Goal: Information Seeking & Learning: Learn about a topic

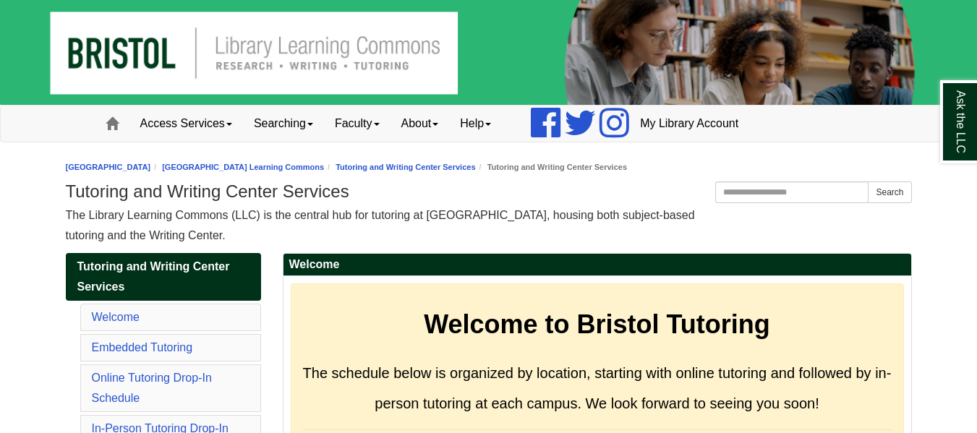
scroll to position [1028, 0]
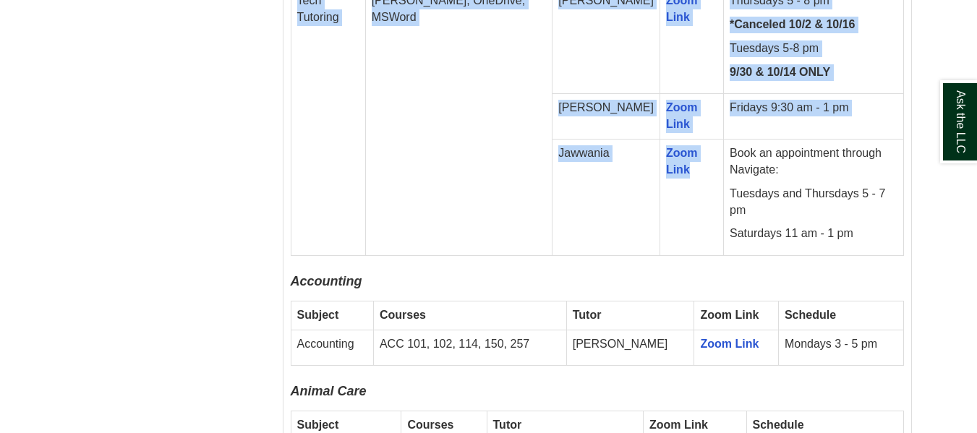
drag, startPoint x: 175, startPoint y: 129, endPoint x: 675, endPoint y: 218, distance: 507.4
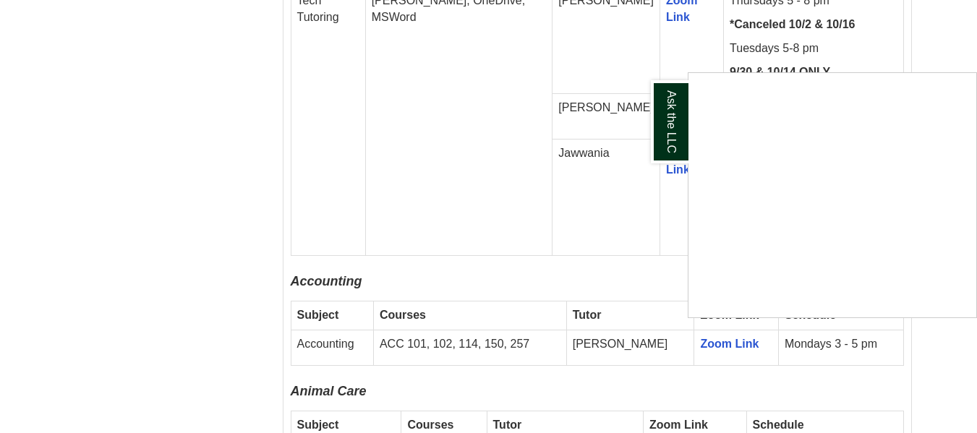
drag, startPoint x: 407, startPoint y: 195, endPoint x: 669, endPoint y: 241, distance: 266.5
click at [669, 241] on div "Ask the LLC" at bounding box center [488, 216] width 977 height 433
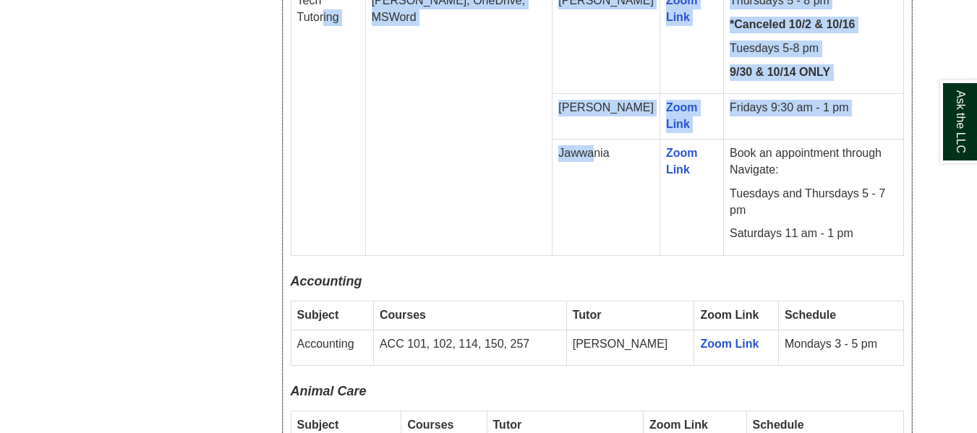
drag, startPoint x: 325, startPoint y: 131, endPoint x: 575, endPoint y: 238, distance: 272.1
click at [597, 227] on tbody "Subject Courses Tutor Zoom Link Schedule Tech Tutoring [PERSON_NAME], OneDrive,…" at bounding box center [597, 98] width 612 height 315
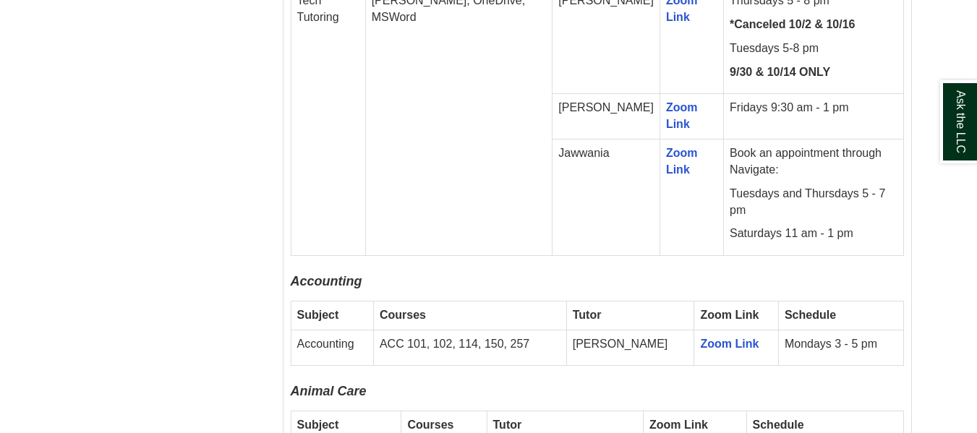
drag, startPoint x: 8, startPoint y: 89, endPoint x: 33, endPoint y: 86, distance: 24.8
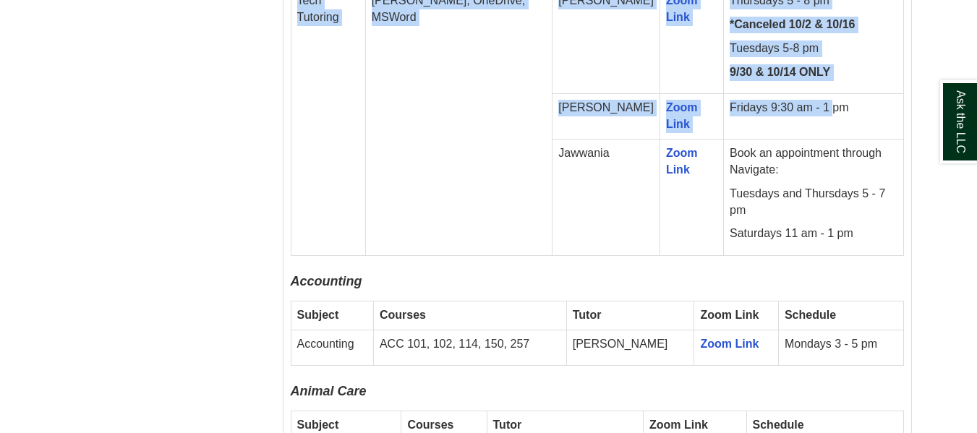
drag, startPoint x: 110, startPoint y: 89, endPoint x: 705, endPoint y: 254, distance: 617.4
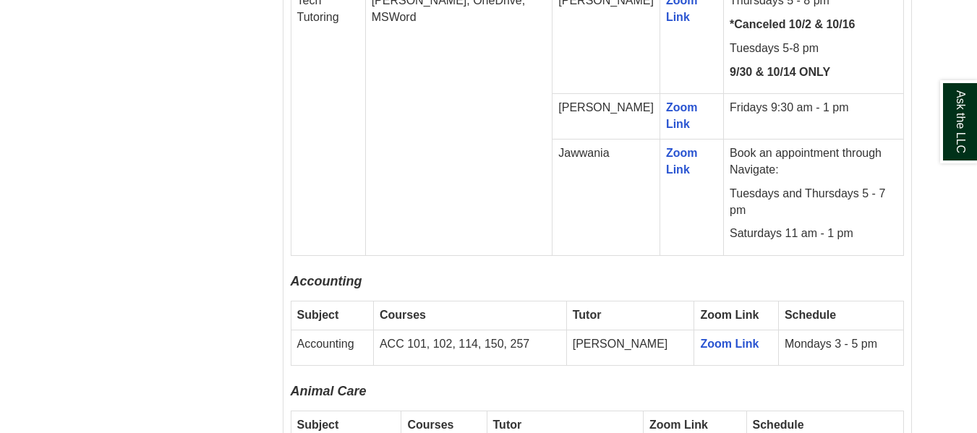
drag, startPoint x: 248, startPoint y: 118, endPoint x: 490, endPoint y: 226, distance: 265.4
click at [481, 205] on td "[PERSON_NAME], OneDrive, MSWord" at bounding box center [458, 120] width 187 height 269
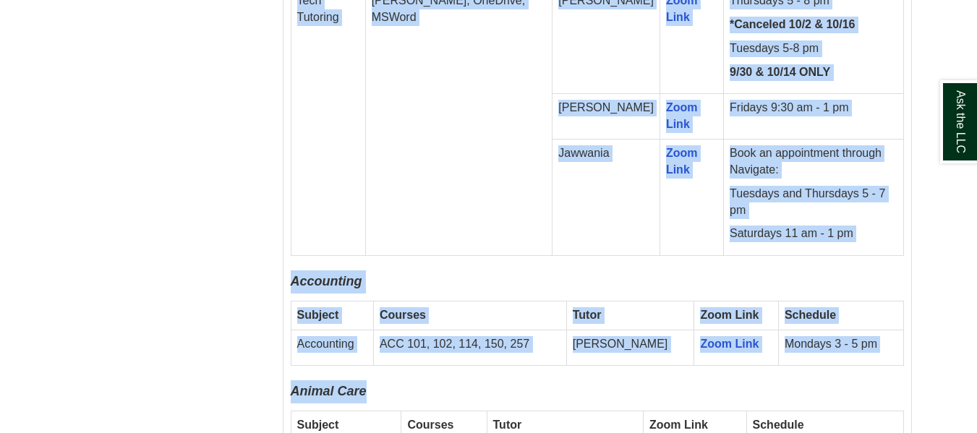
drag, startPoint x: 267, startPoint y: 175, endPoint x: 922, endPoint y: 356, distance: 679.5
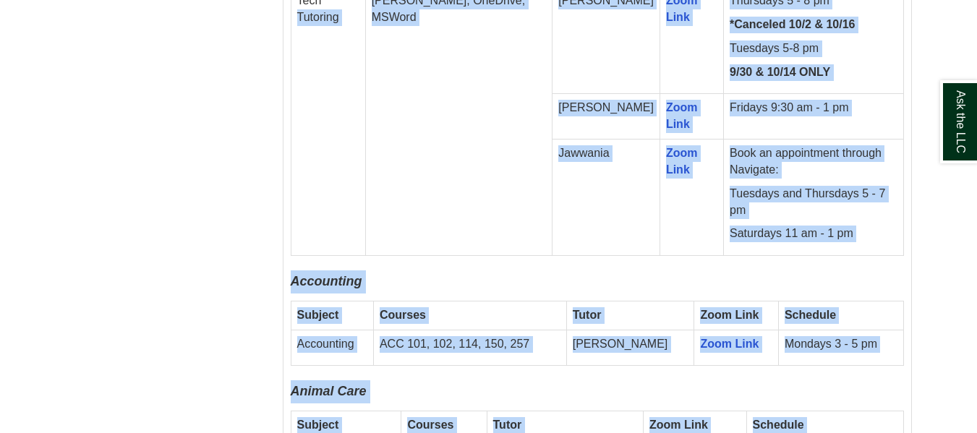
drag, startPoint x: 930, startPoint y: 356, endPoint x: 300, endPoint y: 169, distance: 657.5
click at [300, 169] on td "Tech Tutoring" at bounding box center [328, 120] width 74 height 269
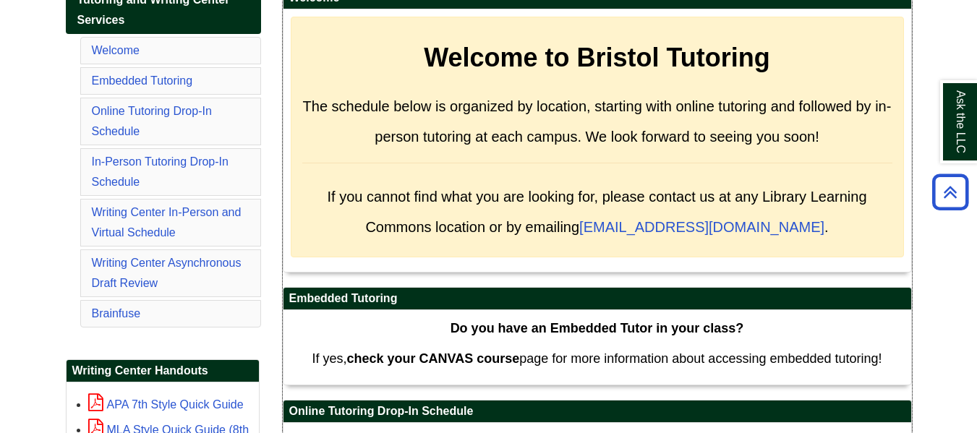
scroll to position [305, 0]
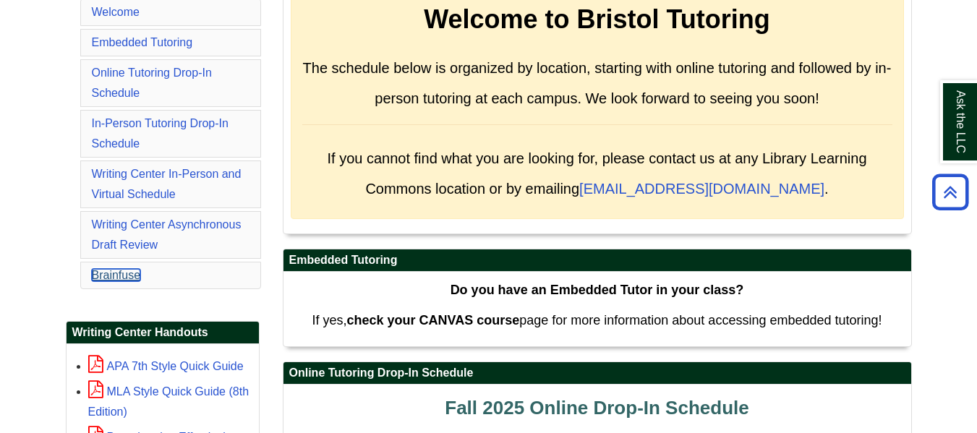
click at [120, 274] on link "Brainfuse" at bounding box center [116, 275] width 49 height 12
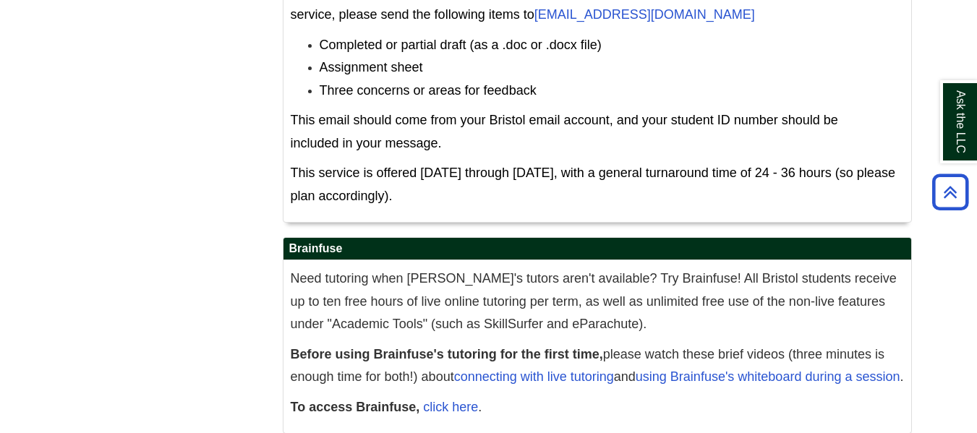
drag, startPoint x: 120, startPoint y: 274, endPoint x: 79, endPoint y: 282, distance: 42.0
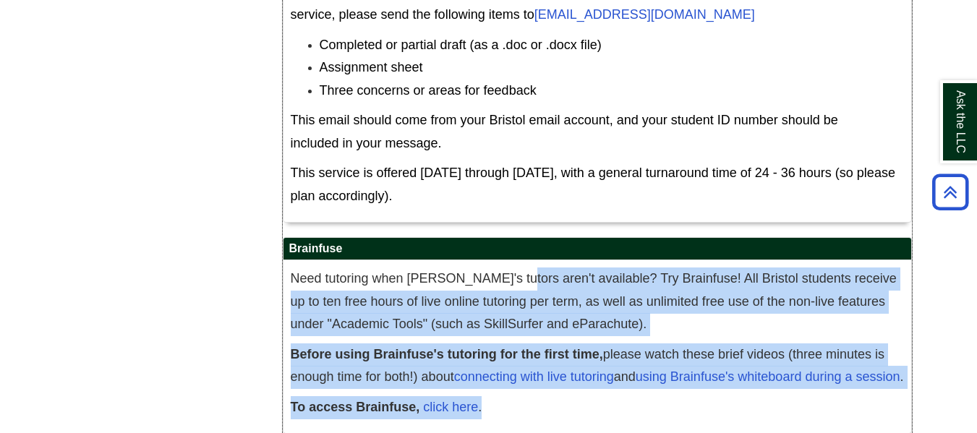
drag, startPoint x: 497, startPoint y: 207, endPoint x: 699, endPoint y: 377, distance: 264.3
click at [699, 377] on div "Need tutoring when [PERSON_NAME]'s tutors aren't available? Try Brainfuse! All …" at bounding box center [597, 346] width 628 height 173
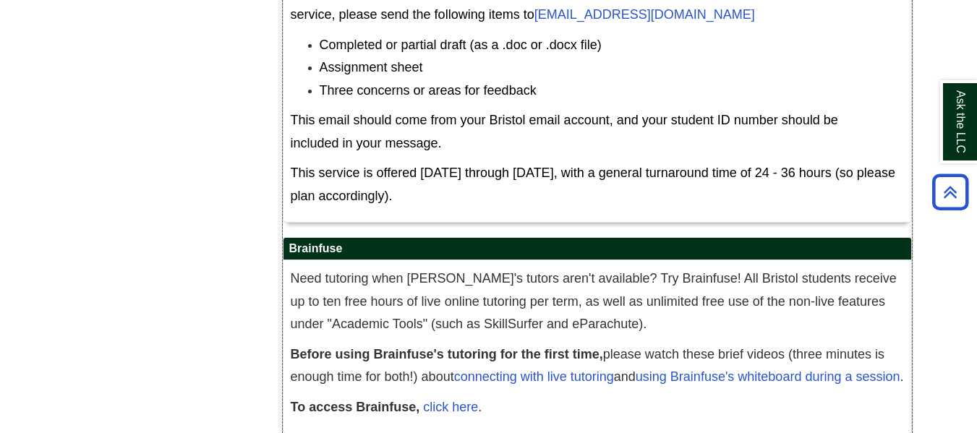
drag, startPoint x: 691, startPoint y: 363, endPoint x: 270, endPoint y: 197, distance: 453.1
drag, startPoint x: 281, startPoint y: 205, endPoint x: 294, endPoint y: 205, distance: 12.3
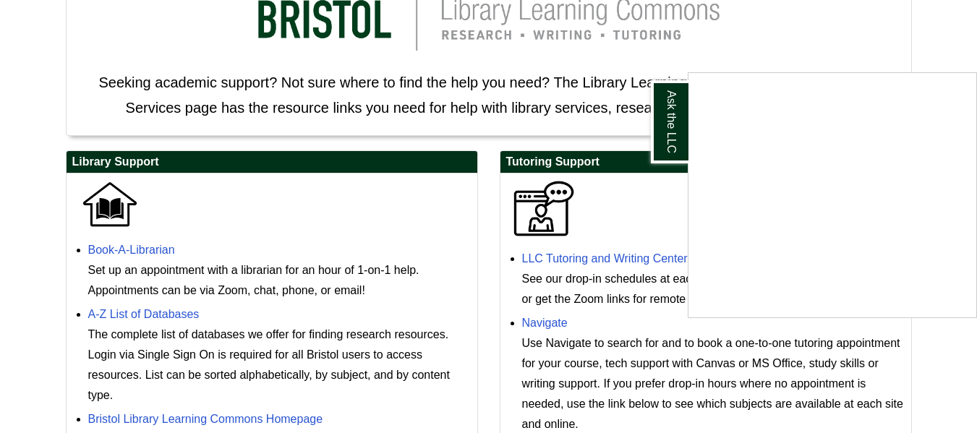
scroll to position [258, 0]
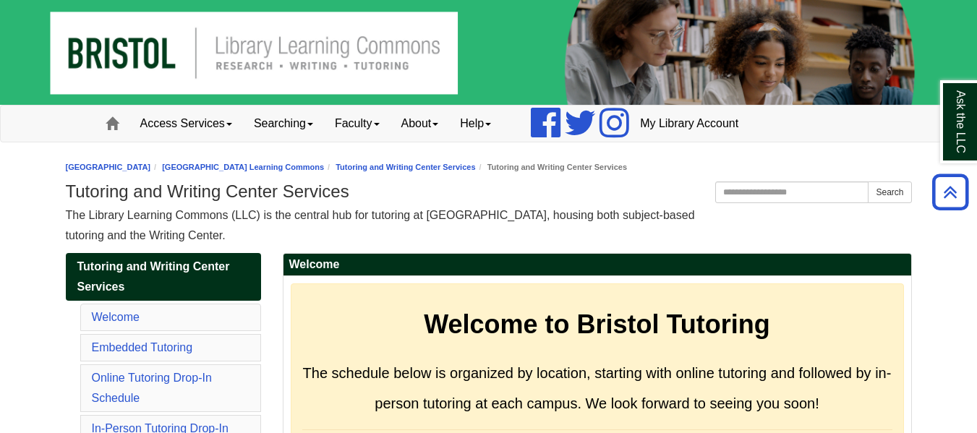
scroll to position [9111, 0]
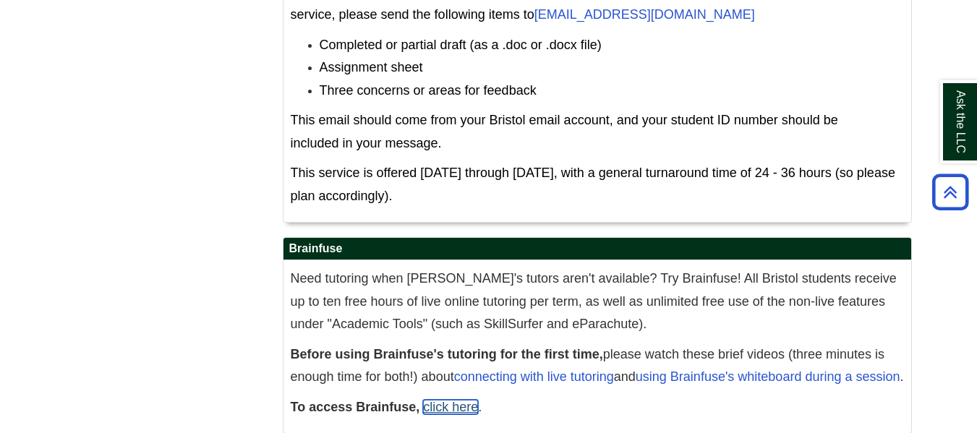
click at [441, 400] on link "click here" at bounding box center [450, 407] width 55 height 14
